Goal: Book appointment/travel/reservation

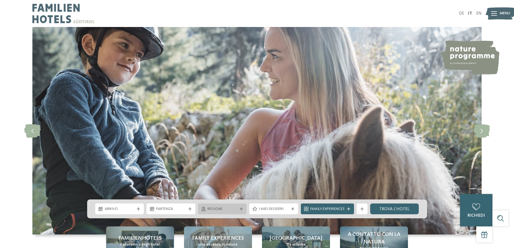
click at [216, 206] on div "Regione" at bounding box center [222, 209] width 33 height 6
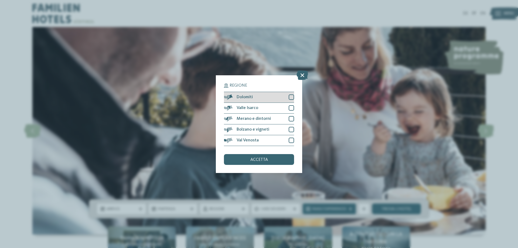
click at [289, 96] on div at bounding box center [291, 96] width 5 height 5
click at [258, 158] on span "accetta" at bounding box center [259, 160] width 18 height 4
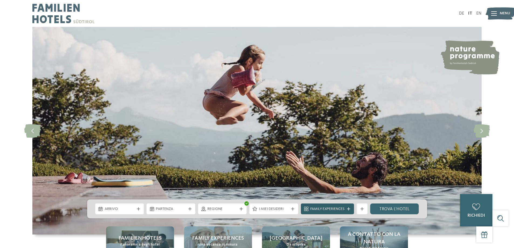
click at [340, 209] on span "Family Experiences" at bounding box center [327, 208] width 34 height 5
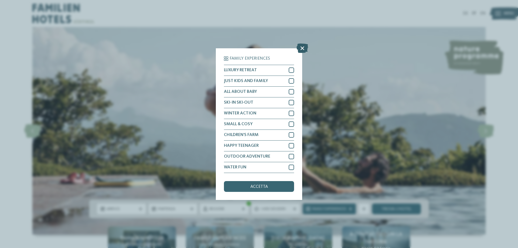
click at [302, 48] on icon at bounding box center [302, 47] width 12 height 9
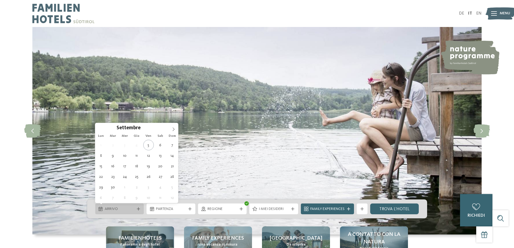
click at [117, 208] on span "Arrivo" at bounding box center [120, 208] width 30 height 5
click at [171, 128] on span at bounding box center [173, 127] width 9 height 9
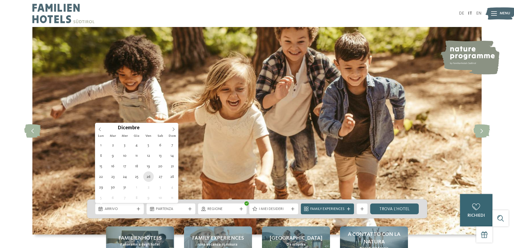
type div "26.12.2025"
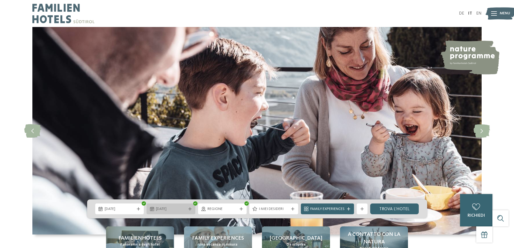
click at [175, 208] on span "31.12.2025" at bounding box center [171, 208] width 30 height 5
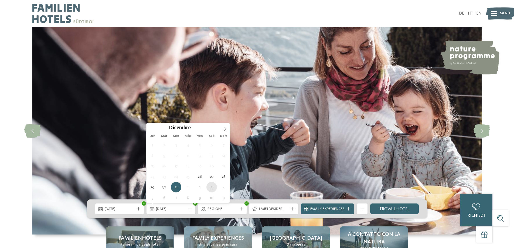
type div "03.01.2026"
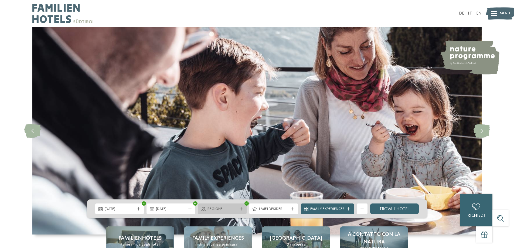
click at [234, 209] on span "Regione" at bounding box center [222, 208] width 30 height 5
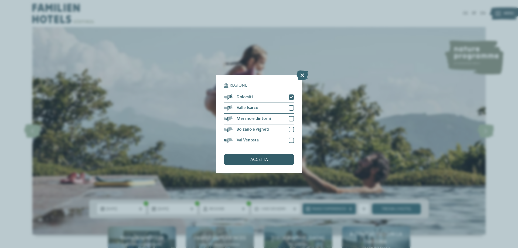
click at [261, 161] on span "accetta" at bounding box center [259, 160] width 18 height 4
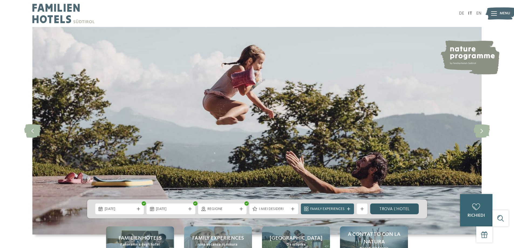
click at [388, 209] on link "trova l’hotel" at bounding box center [394, 208] width 49 height 11
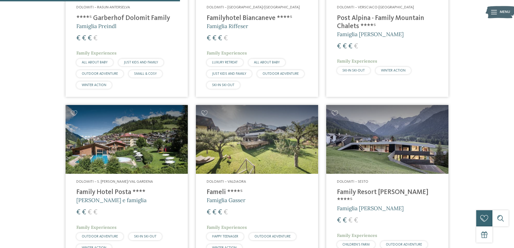
scroll to position [231, 0]
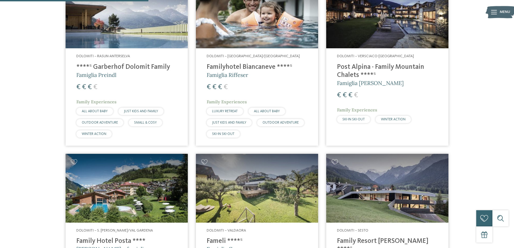
click at [392, 67] on h4 "Post Alpina - Family Mountain Chalets ****ˢ" at bounding box center [387, 71] width 101 height 16
